Goal: Information Seeking & Learning: Learn about a topic

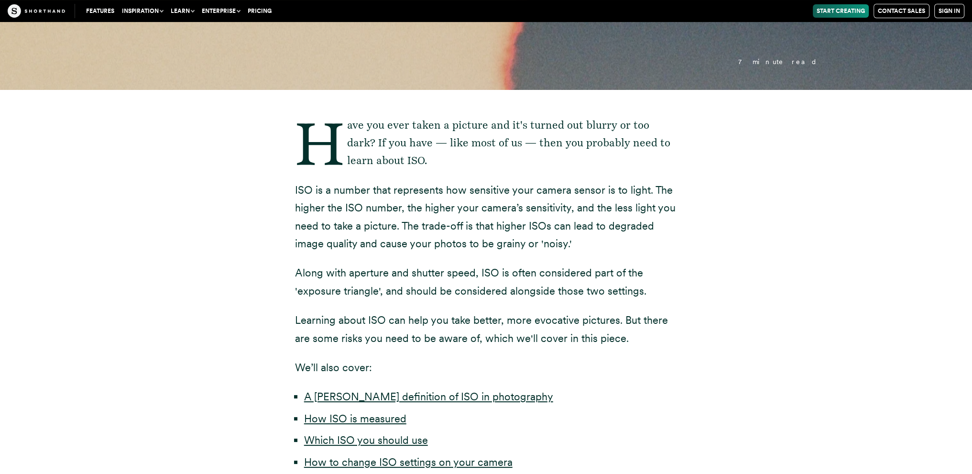
scroll to position [191, 0]
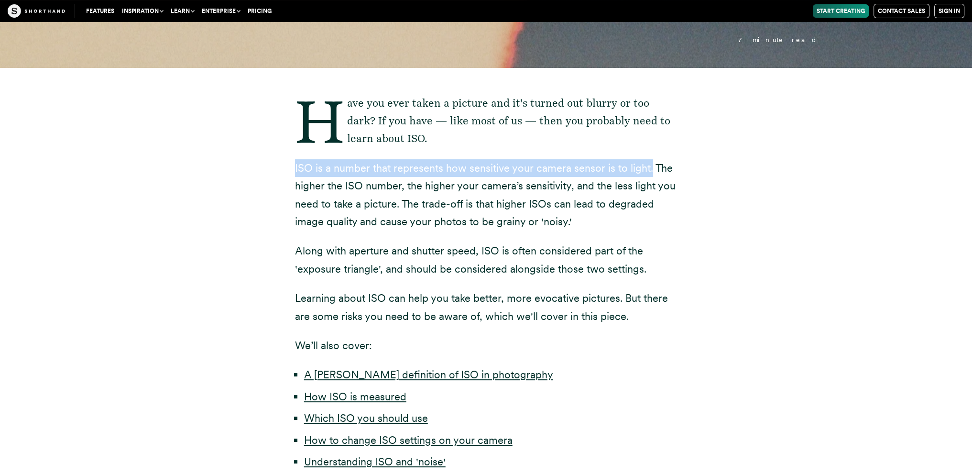
drag, startPoint x: 294, startPoint y: 168, endPoint x: 647, endPoint y: 166, distance: 353.3
click at [647, 166] on div "Have you ever taken a picture and it's turned out blurry or too dark? If you ha…" at bounding box center [486, 332] width 421 height 528
copy p "ISO is a number that represents how sensitive your camera sensor is to light."
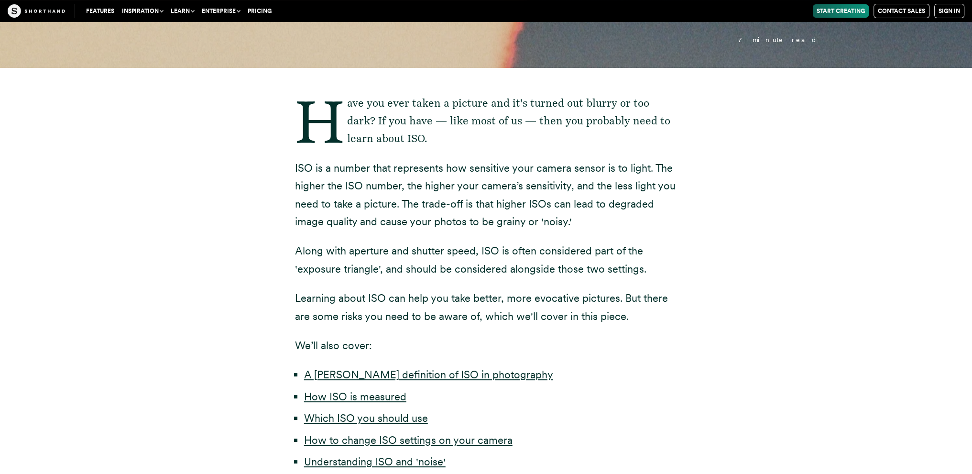
click at [823, 230] on div "Have you ever taken a picture and it's turned out blurry or too dark? If you ha…" at bounding box center [485, 332] width 841 height 528
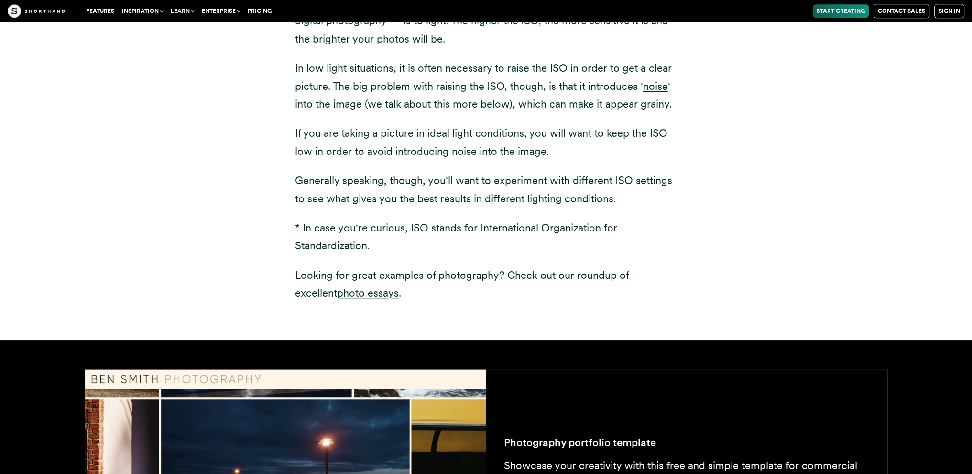
scroll to position [1291, 0]
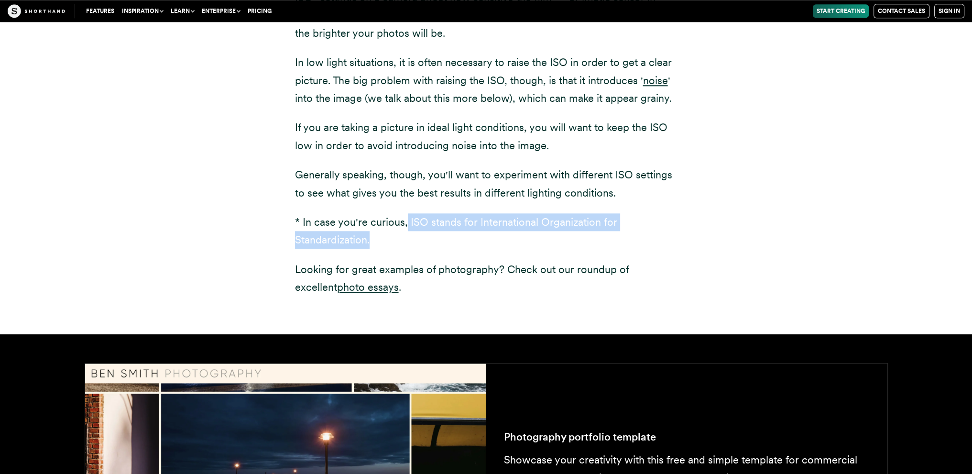
drag, startPoint x: 406, startPoint y: 223, endPoint x: 449, endPoint y: 240, distance: 46.5
click at [449, 240] on p "* In case you're curious, ISO stands for International Organization for Standar…" at bounding box center [486, 231] width 382 height 36
copy p "ISO stands for International Organization for Standardization."
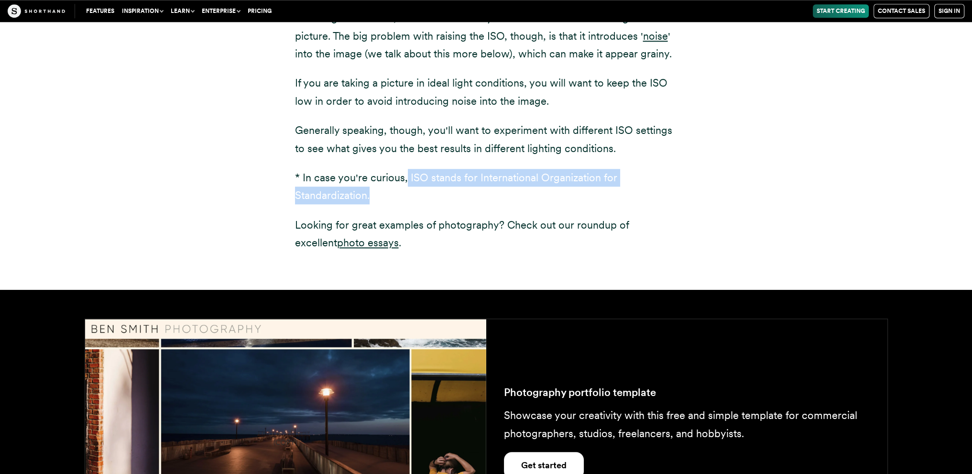
scroll to position [1339, 0]
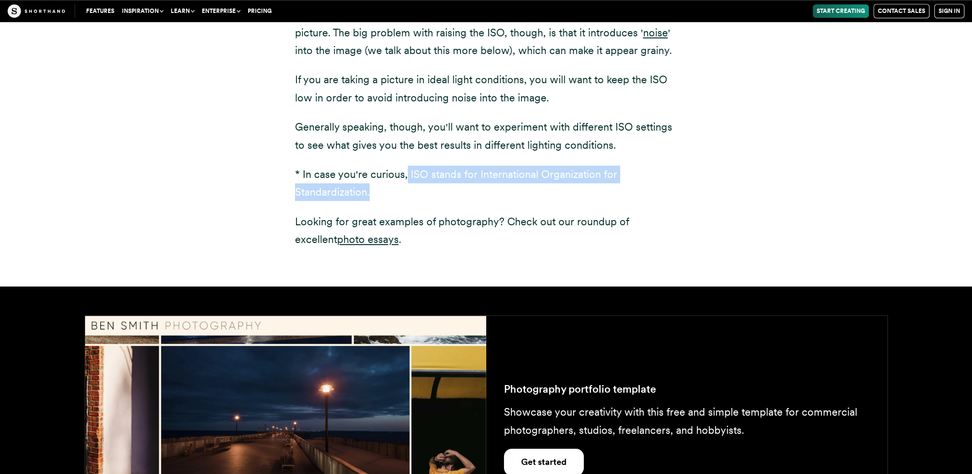
click at [820, 159] on div "ISO* settings on a camera affect how sensitive the film — or image sensor in di…" at bounding box center [485, 100] width 841 height 372
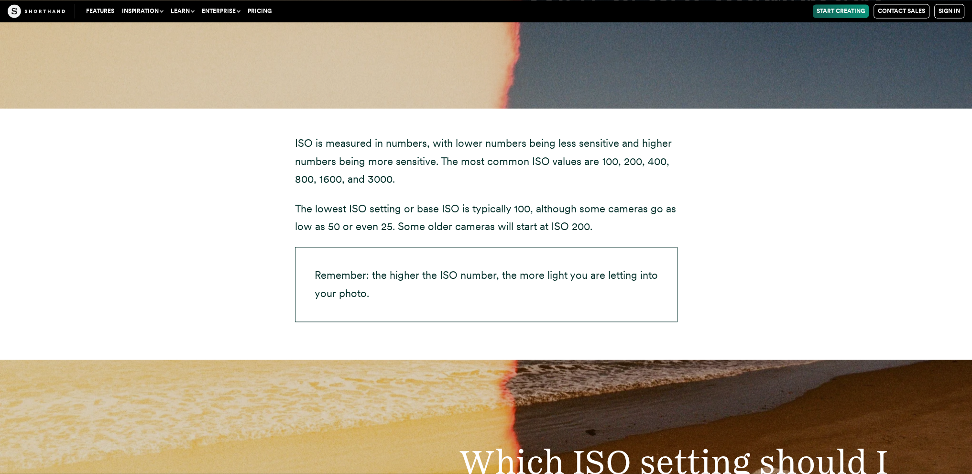
scroll to position [2056, 0]
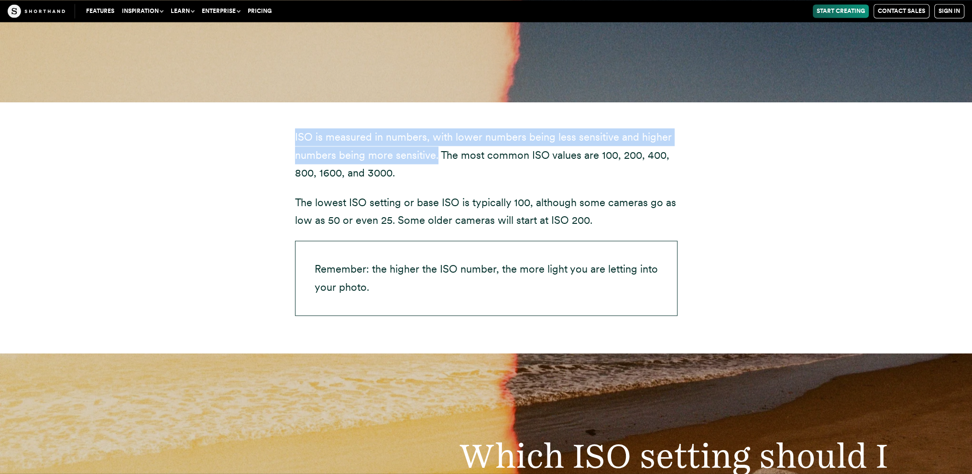
drag, startPoint x: 291, startPoint y: 135, endPoint x: 436, endPoint y: 162, distance: 147.8
click at [436, 162] on div "ISO is measured in numbers, with lower numbers being less sensitive and higher …" at bounding box center [486, 227] width 421 height 251
copy p "ISO is measured in numbers, with lower numbers being less sensitive and higher …"
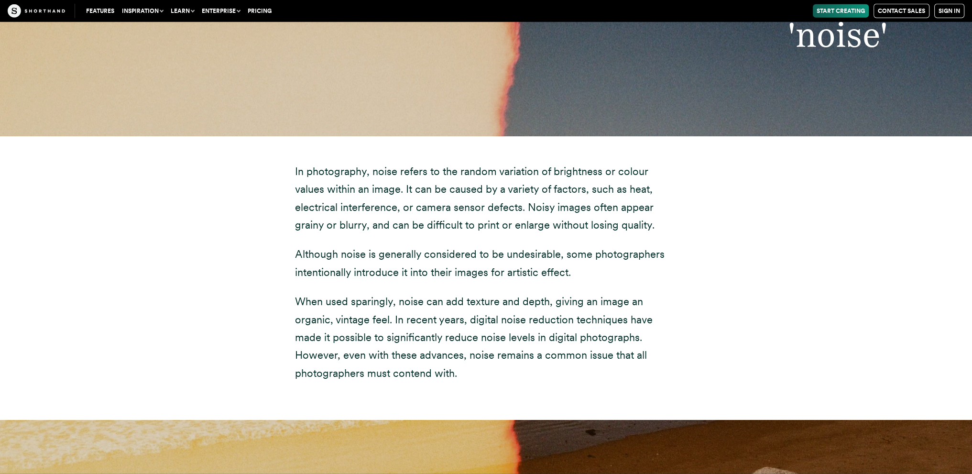
scroll to position [3681, 0]
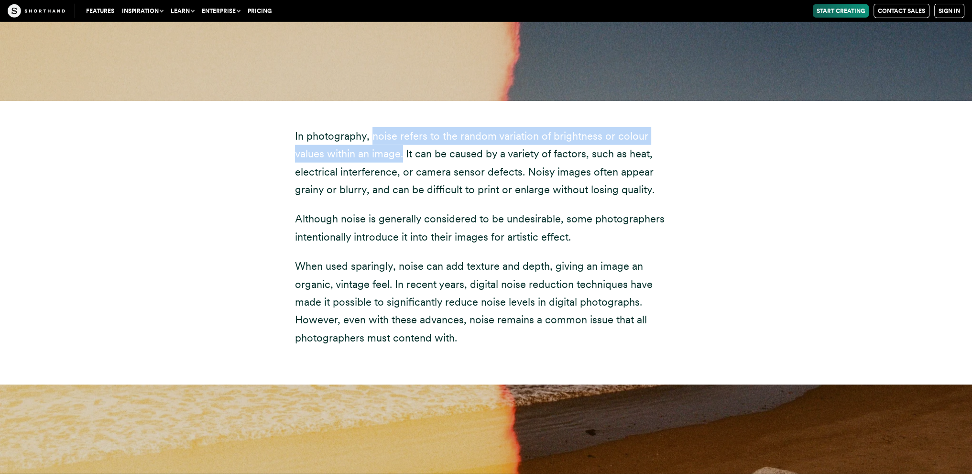
drag, startPoint x: 369, startPoint y: 118, endPoint x: 372, endPoint y: 139, distance: 21.2
click at [372, 139] on p "In photography, noise refers to the random variation of brightness or colour va…" at bounding box center [486, 163] width 382 height 72
copy p "noise refers to the random variation of brightness or colour values within an i…"
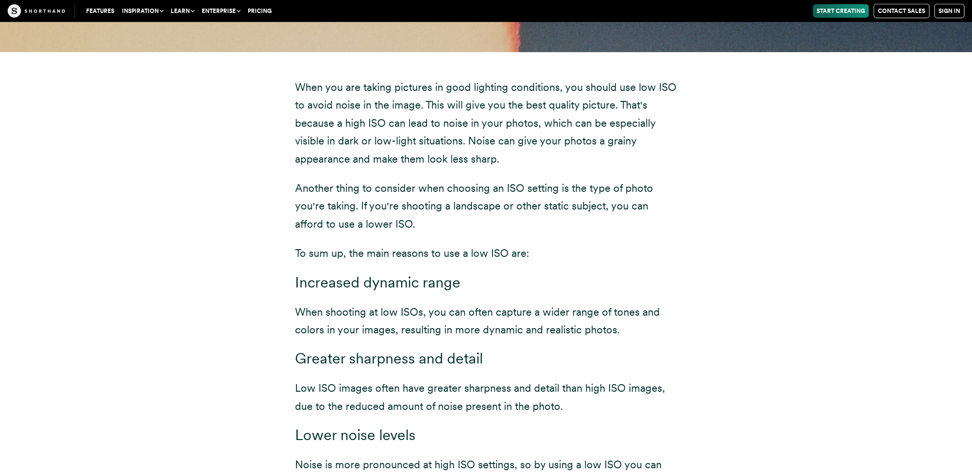
scroll to position [4255, 0]
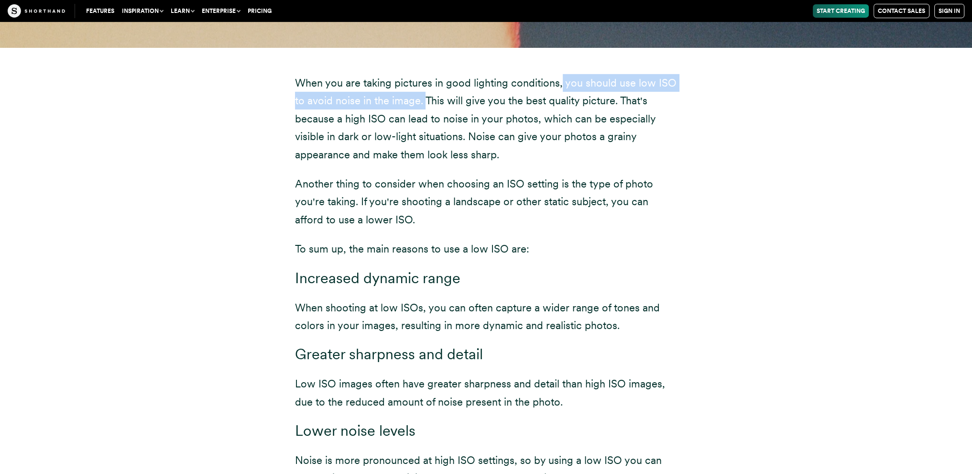
drag, startPoint x: 560, startPoint y: 66, endPoint x: 423, endPoint y: 90, distance: 139.3
click at [423, 90] on p "When you are taking pictures in good lighting conditions, you should use low IS…" at bounding box center [486, 118] width 382 height 89
copy p "you should use low ISO to avoid noise in the image."
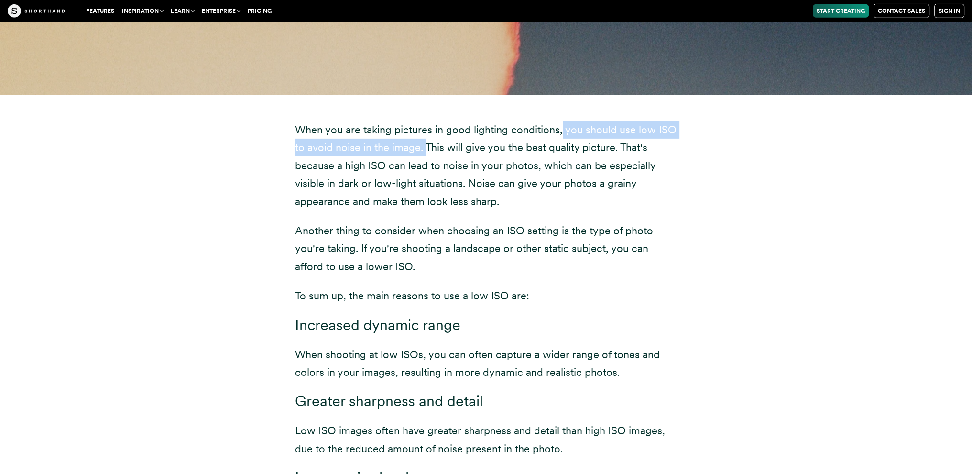
scroll to position [4207, 0]
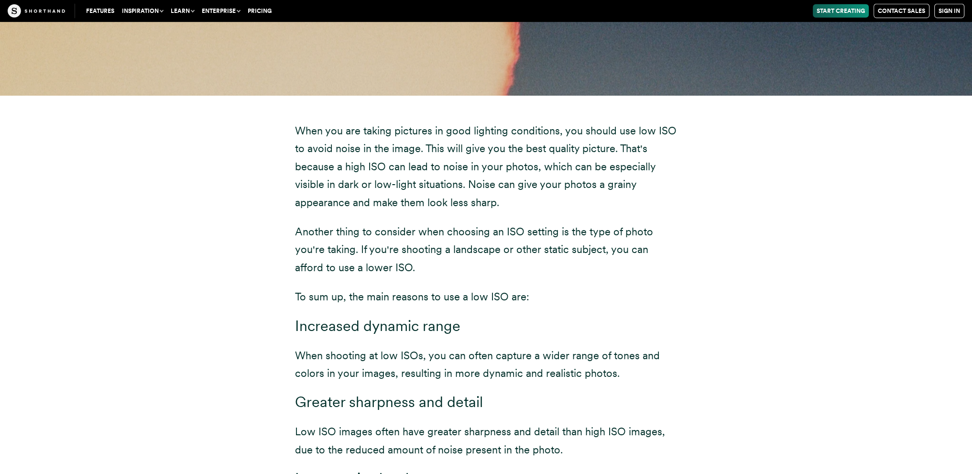
click at [117, 193] on div "When you are taking pictures in good lighting conditions, you should use low IS…" at bounding box center [485, 334] width 841 height 477
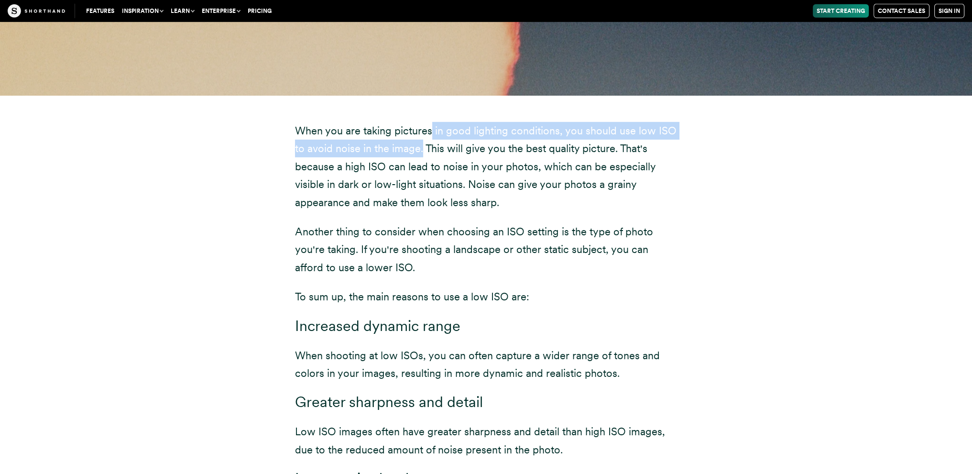
drag, startPoint x: 432, startPoint y: 114, endPoint x: 421, endPoint y: 131, distance: 20.6
click at [421, 131] on p "When you are taking pictures in good lighting conditions, you should use low IS…" at bounding box center [486, 166] width 382 height 89
copy p "in good lighting conditions, you should use low ISO to avoid noise in the image."
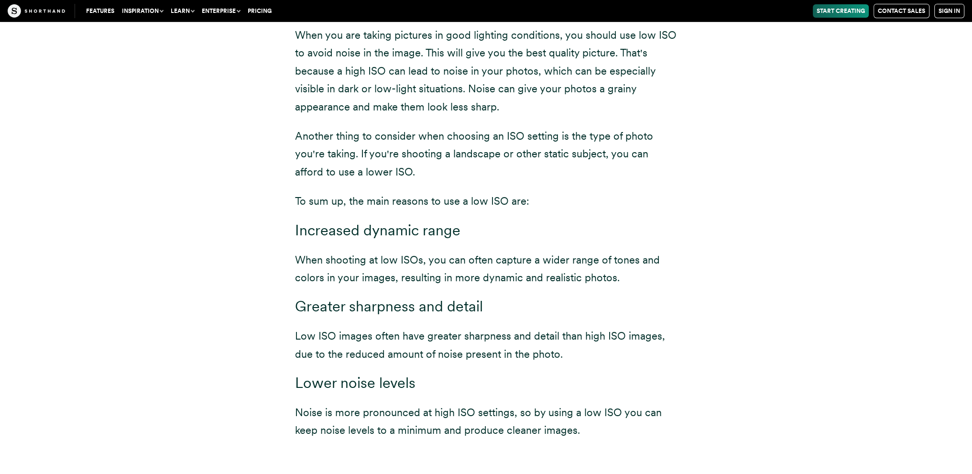
click at [841, 233] on div "When you are taking pictures in good lighting conditions, you should use low IS…" at bounding box center [485, 238] width 841 height 477
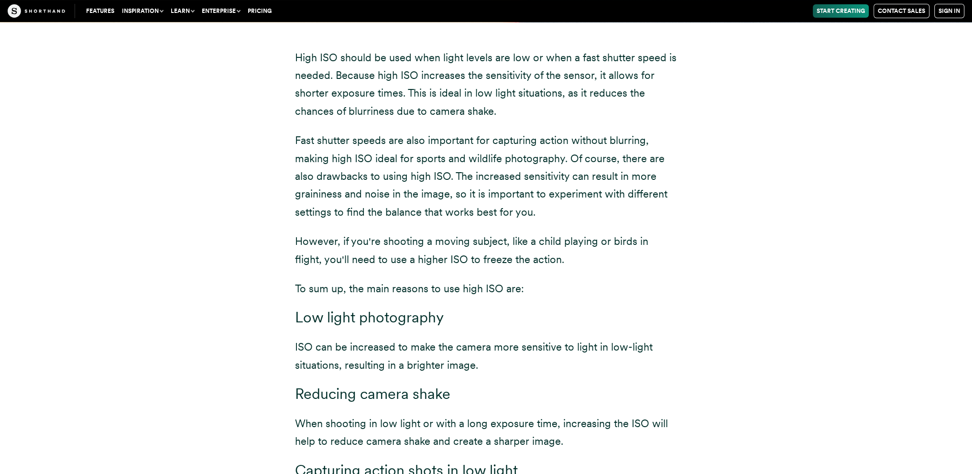
scroll to position [4972, 0]
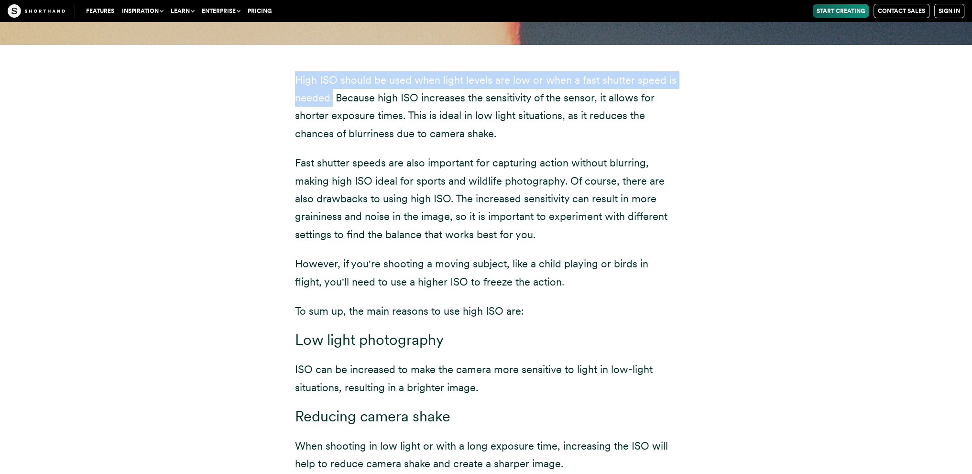
drag, startPoint x: 291, startPoint y: 62, endPoint x: 331, endPoint y: 82, distance: 44.7
click at [331, 82] on div "High ISO should be used when light levels are low or when a fast shutter speed …" at bounding box center [486, 315] width 421 height 542
copy p "High ISO should be used when light levels are low or when a fast shutter speed …"
